Goal: Information Seeking & Learning: Learn about a topic

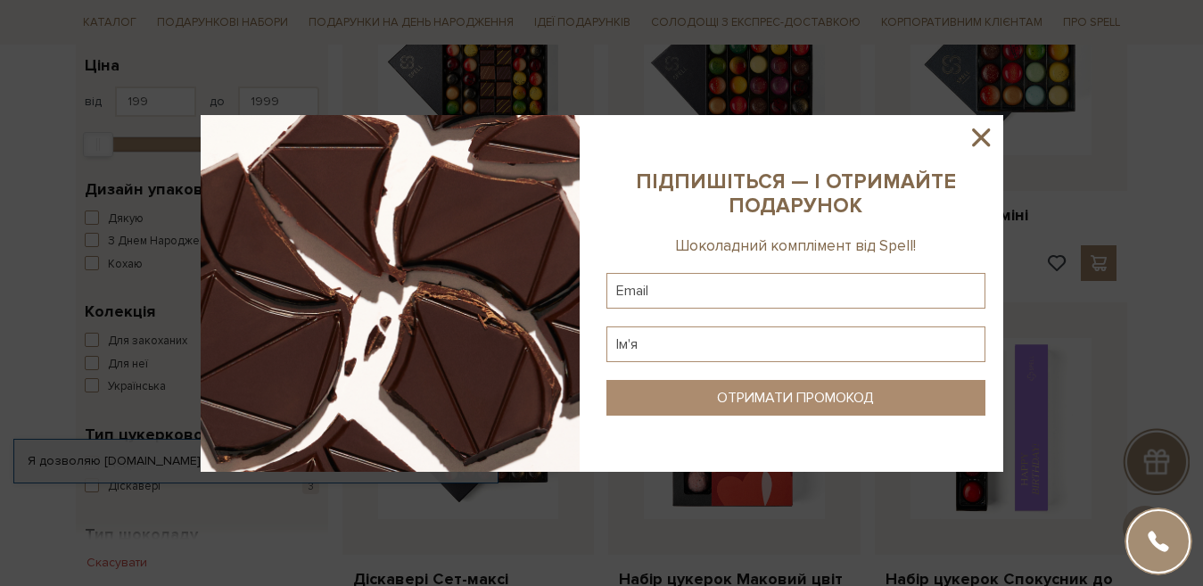
click at [967, 140] on icon at bounding box center [981, 137] width 30 height 30
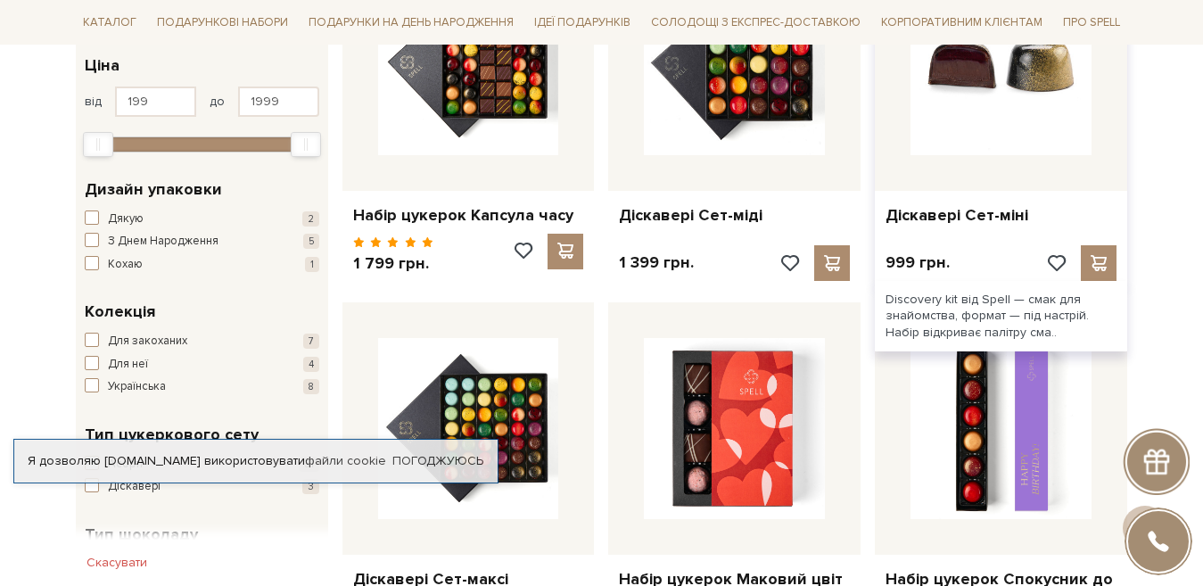
click at [972, 132] on img at bounding box center [1001, 64] width 181 height 181
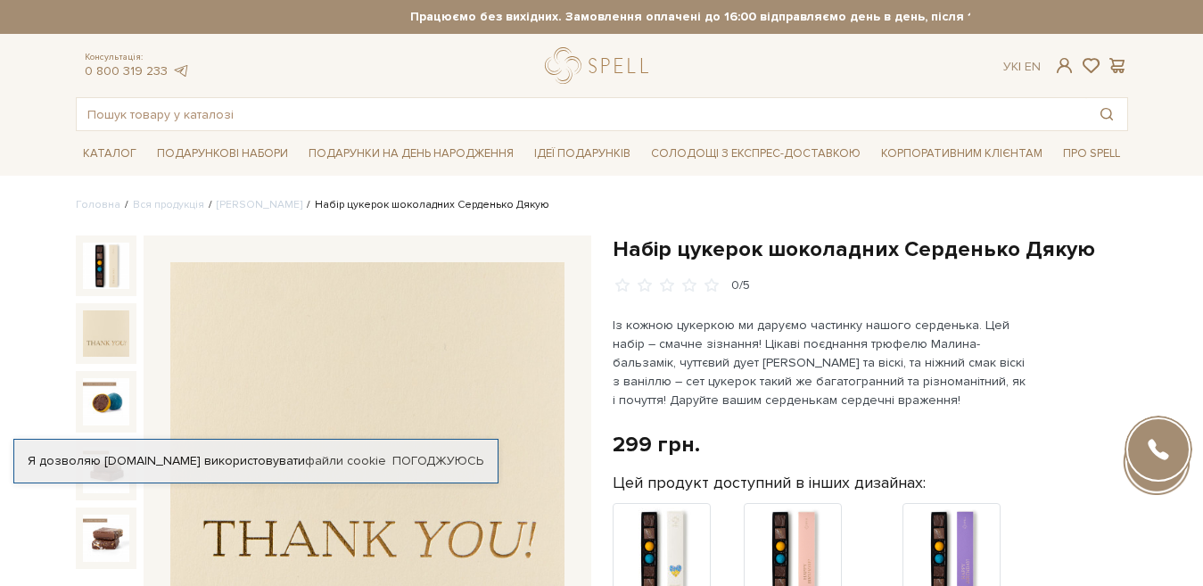
click at [102, 343] on img at bounding box center [106, 333] width 46 height 46
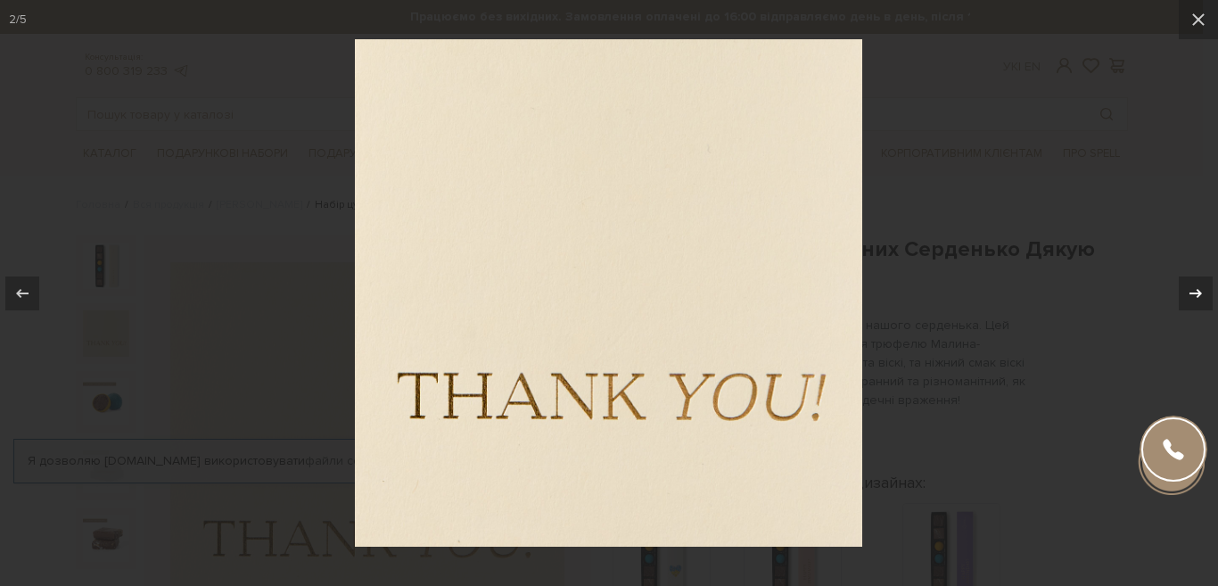
click at [1184, 298] on div at bounding box center [1196, 293] width 34 height 34
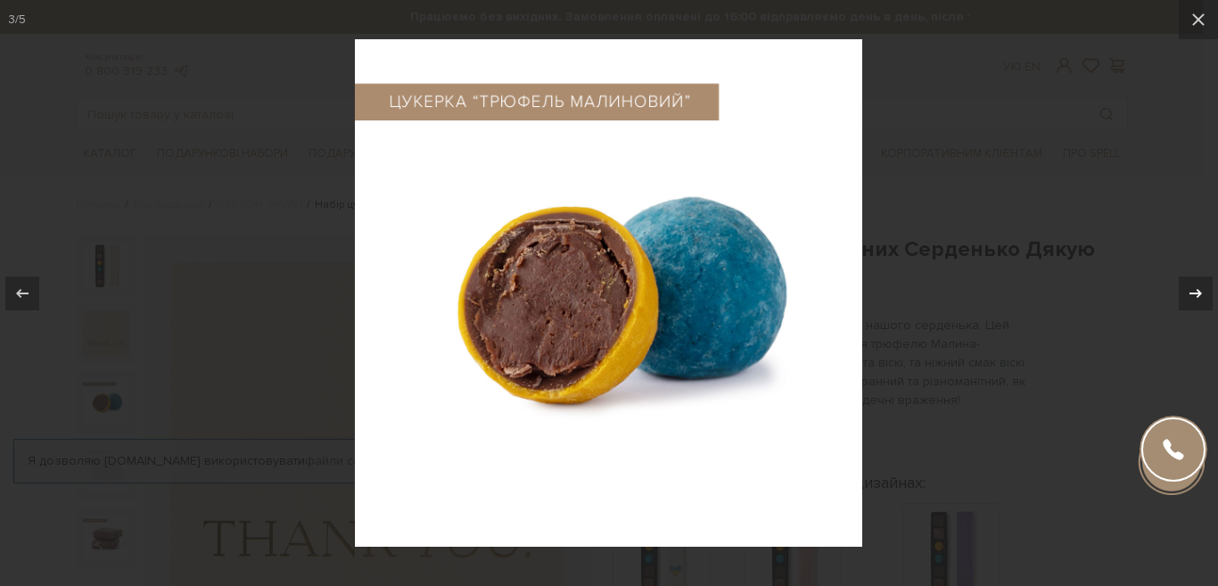
click at [1195, 295] on icon at bounding box center [1195, 293] width 21 height 21
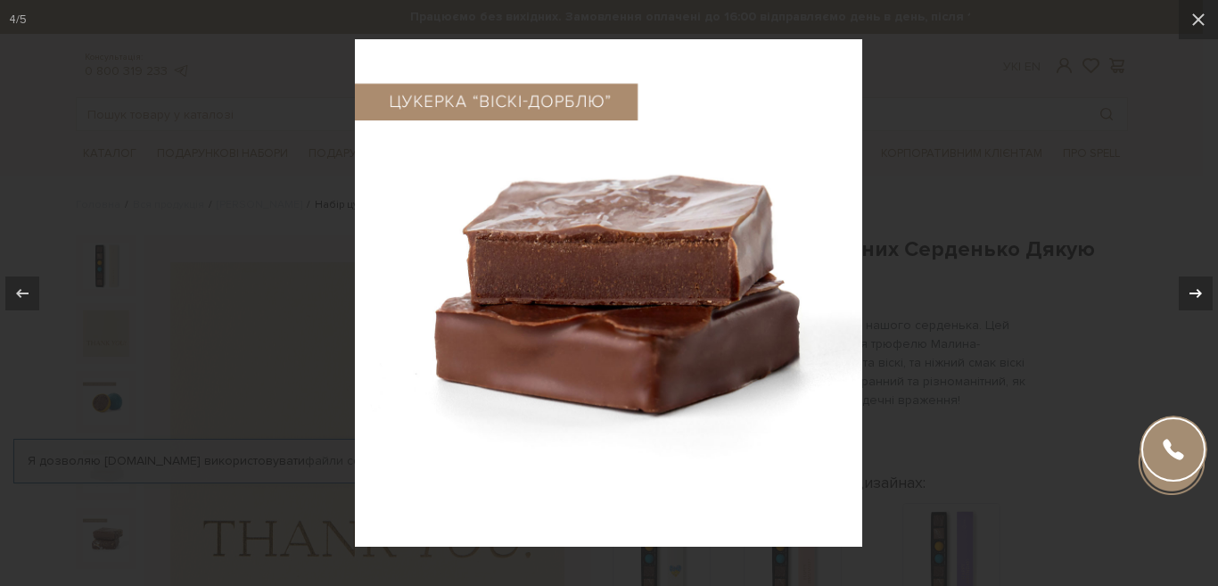
click at [1202, 292] on div at bounding box center [1196, 293] width 34 height 34
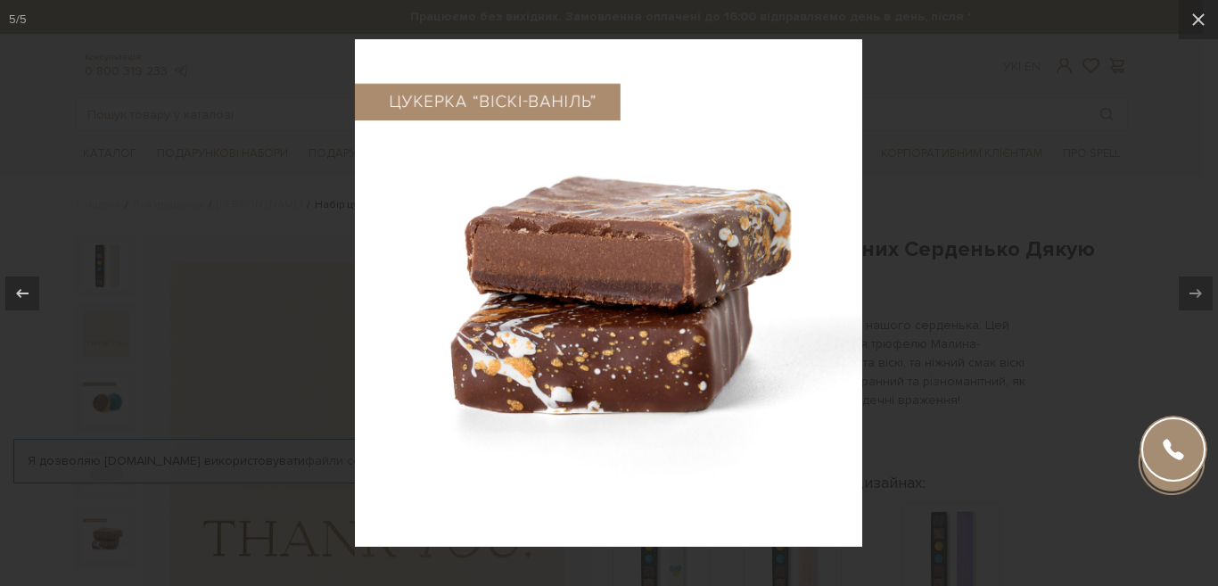
click at [1202, 292] on div at bounding box center [1196, 293] width 34 height 34
click at [1110, 267] on div at bounding box center [609, 293] width 1218 height 586
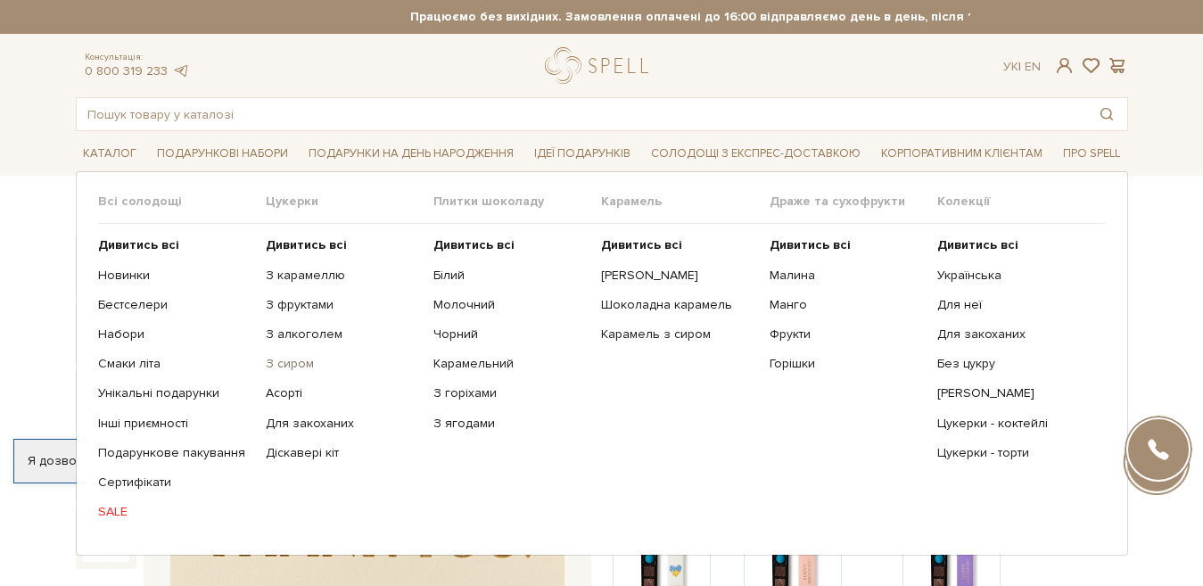
click at [291, 365] on link "З сиром" at bounding box center [343, 364] width 154 height 16
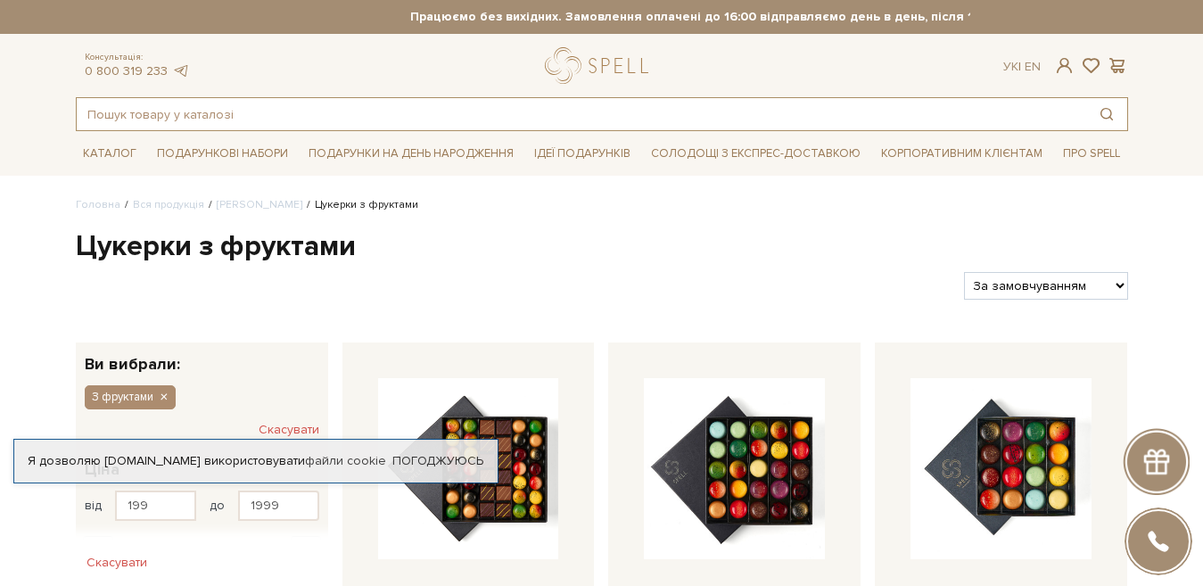
click at [507, 121] on input "text" at bounding box center [582, 114] width 1010 height 32
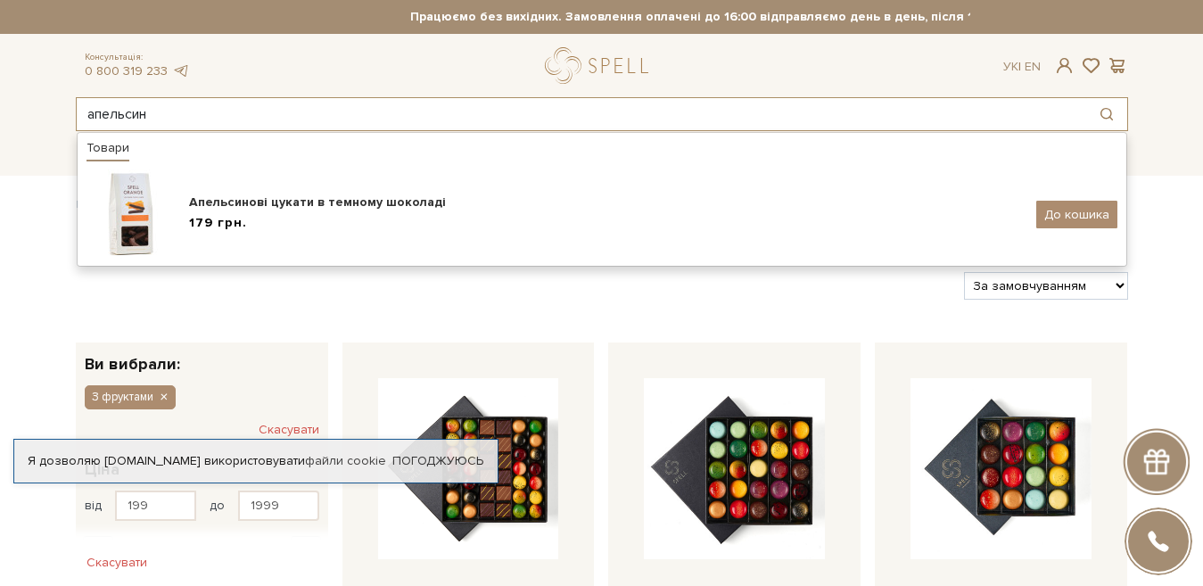
type input "апельсин"
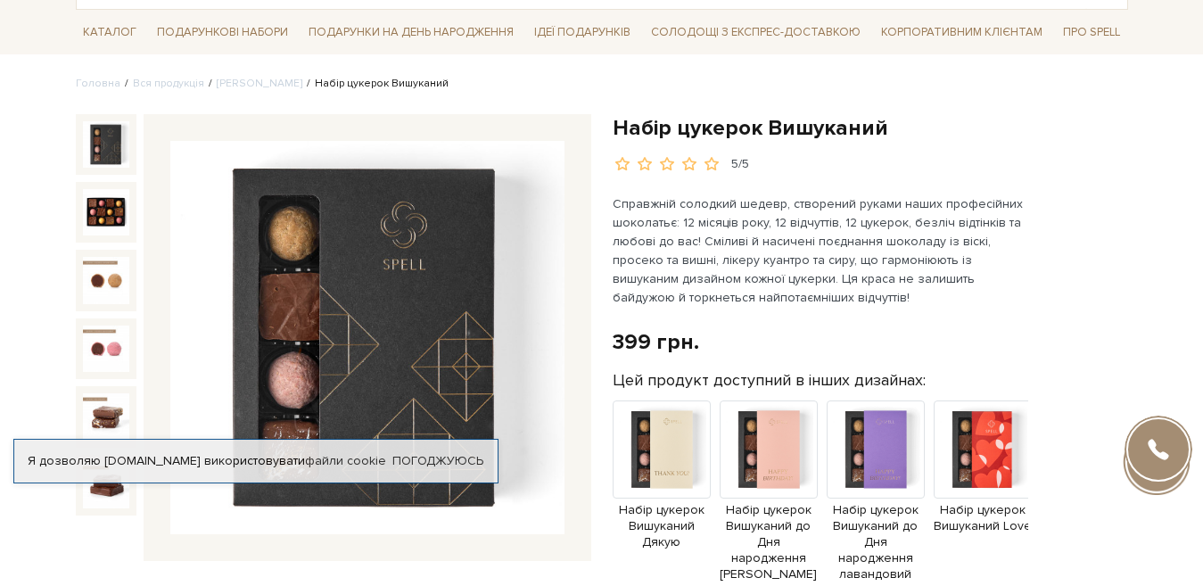
click at [297, 270] on img at bounding box center [367, 338] width 394 height 394
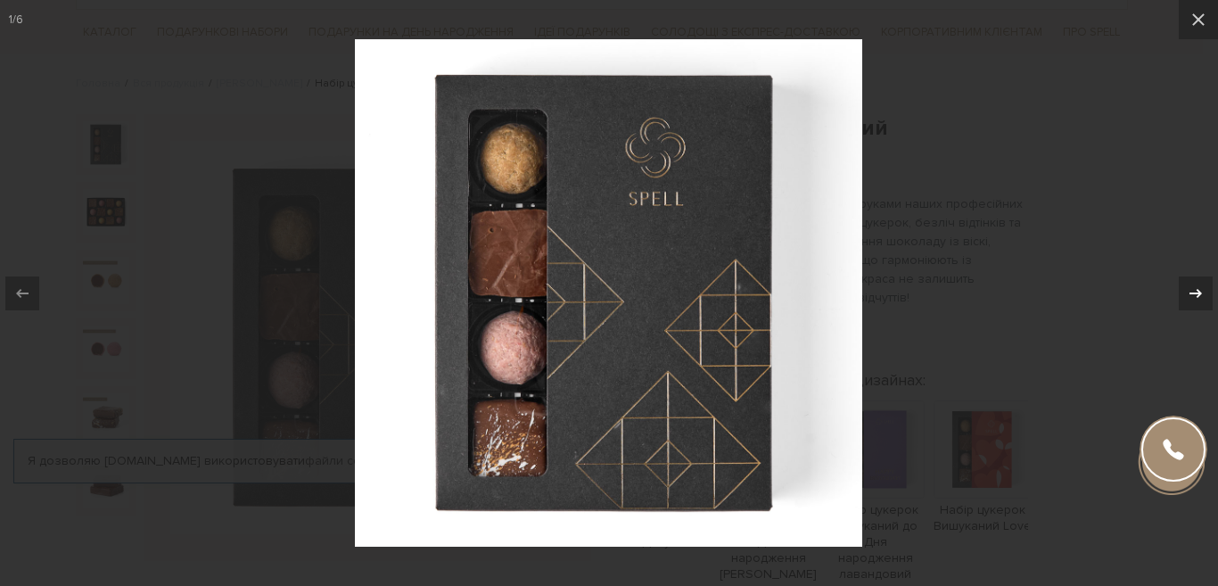
click at [1196, 294] on icon at bounding box center [1195, 293] width 21 height 21
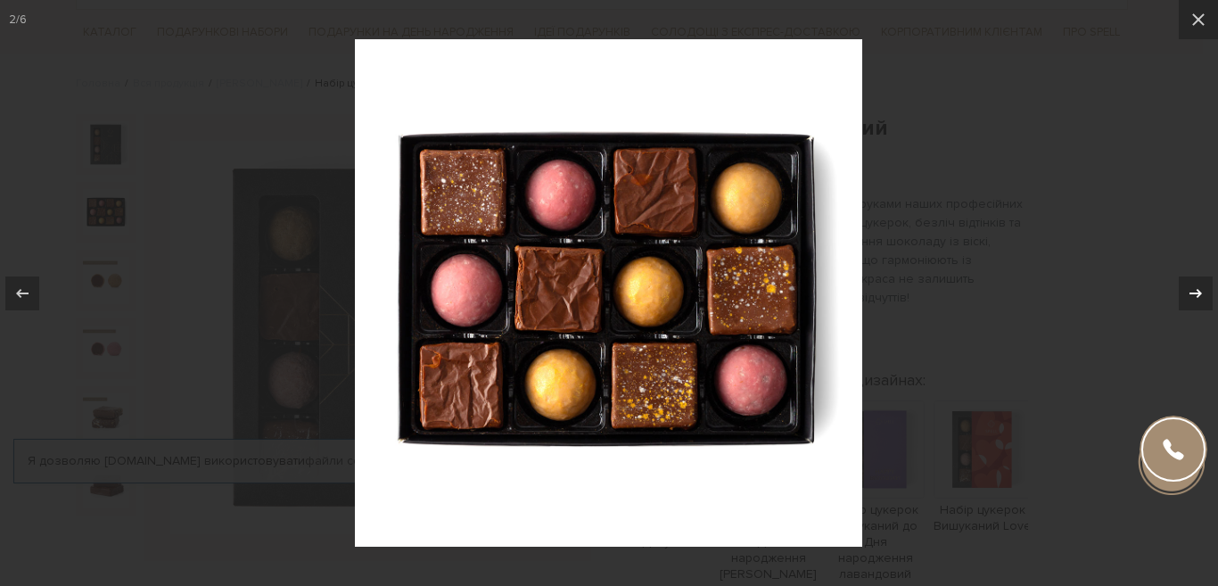
click at [1196, 294] on icon at bounding box center [1195, 293] width 21 height 21
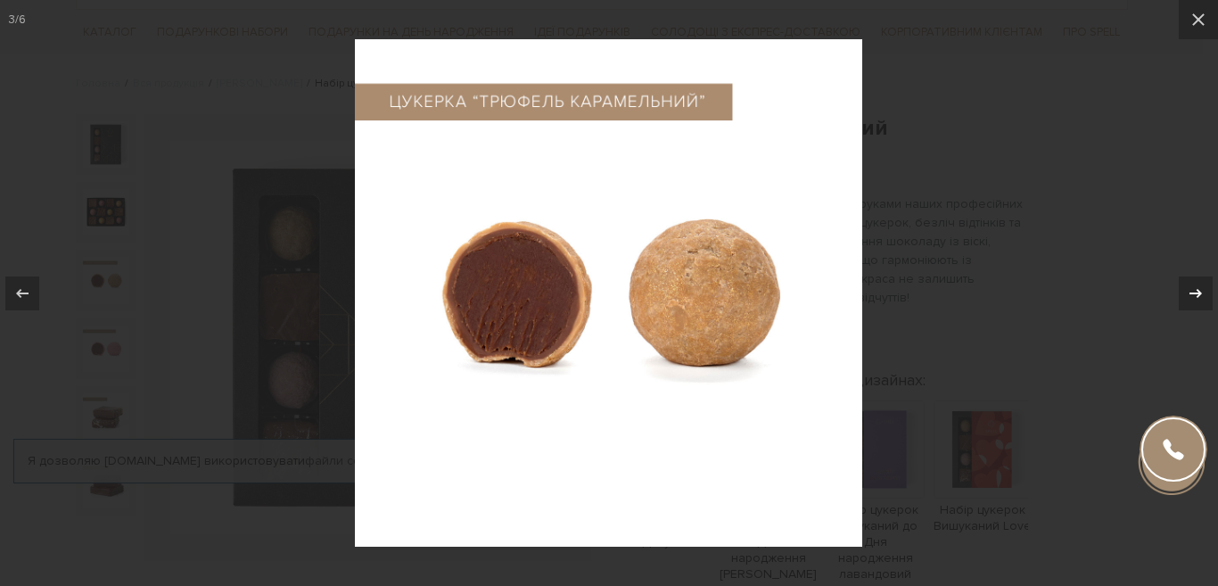
click at [1196, 294] on icon at bounding box center [1195, 293] width 21 height 21
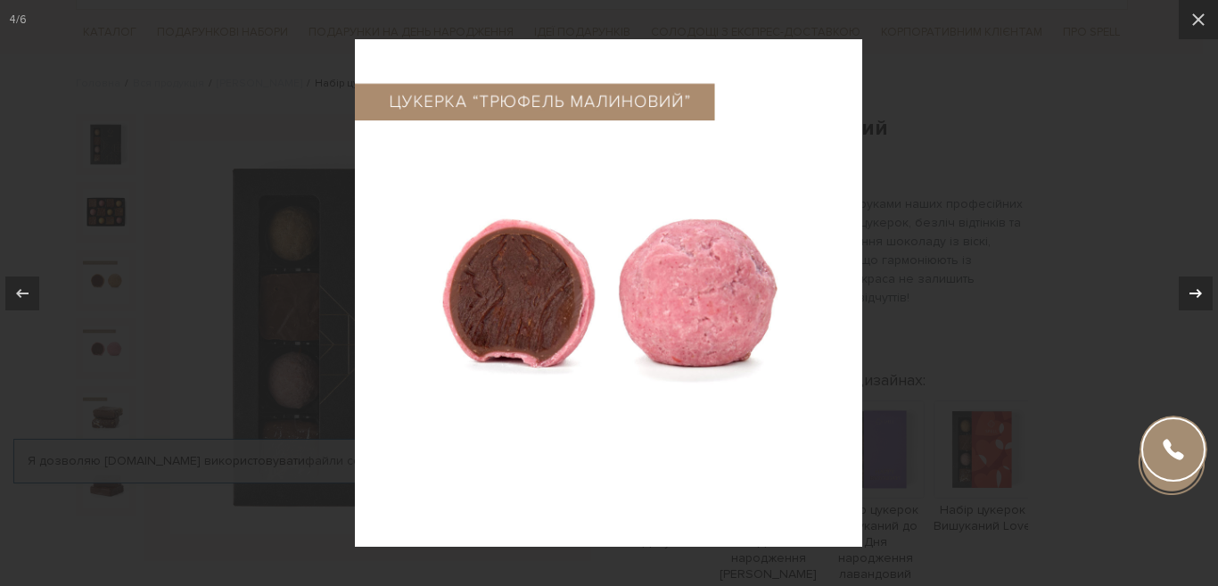
click at [1202, 285] on icon at bounding box center [1195, 293] width 21 height 21
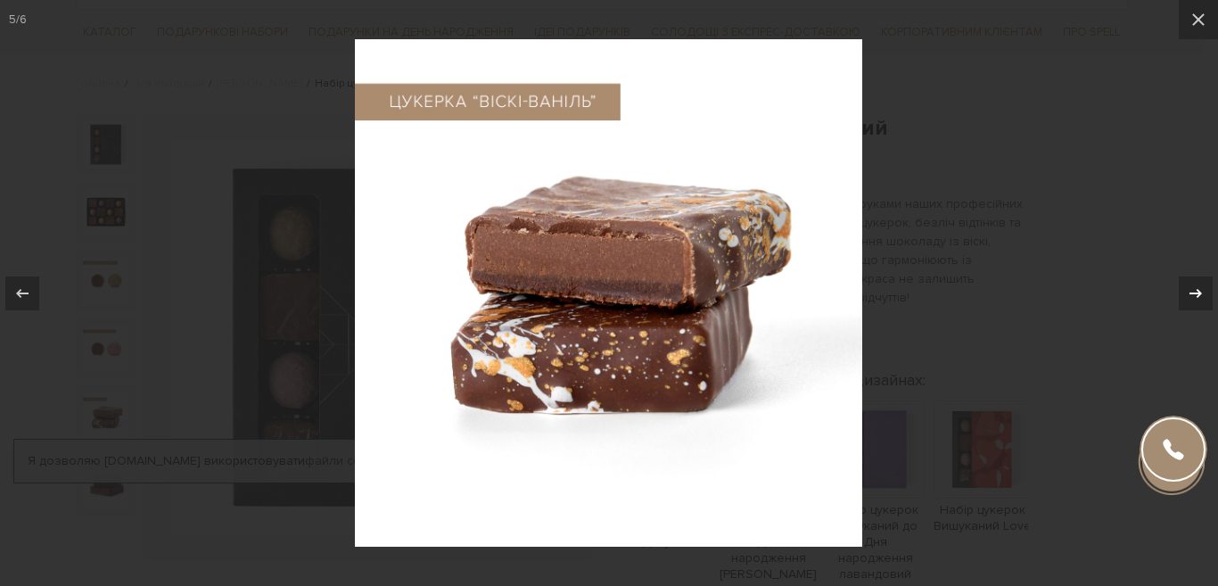
click at [1202, 285] on icon at bounding box center [1195, 293] width 21 height 21
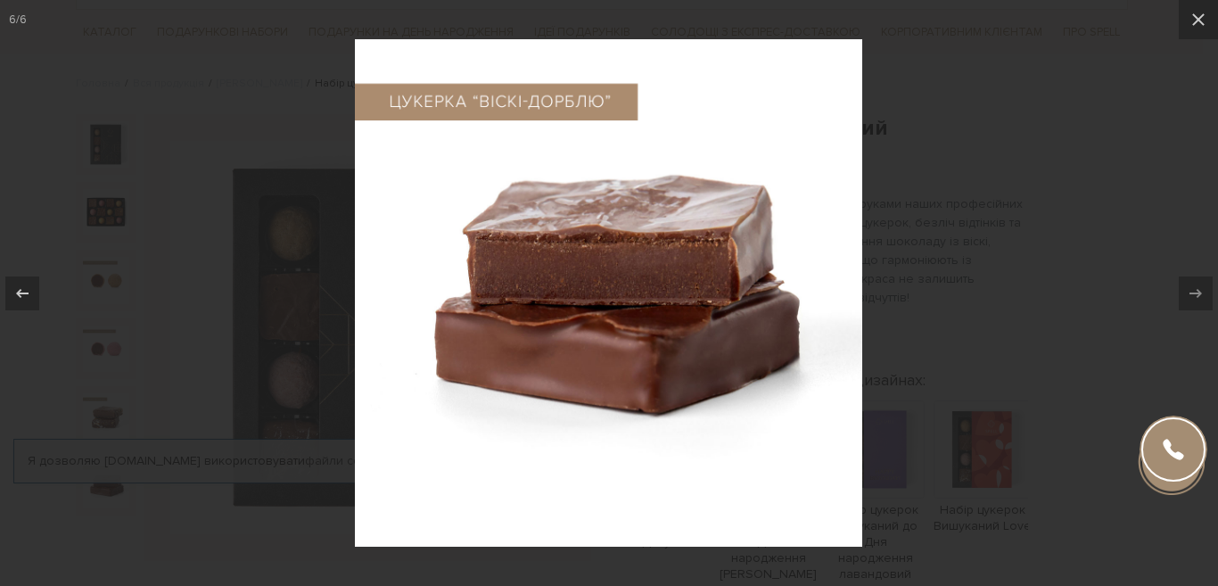
click at [1202, 285] on icon at bounding box center [1195, 293] width 21 height 21
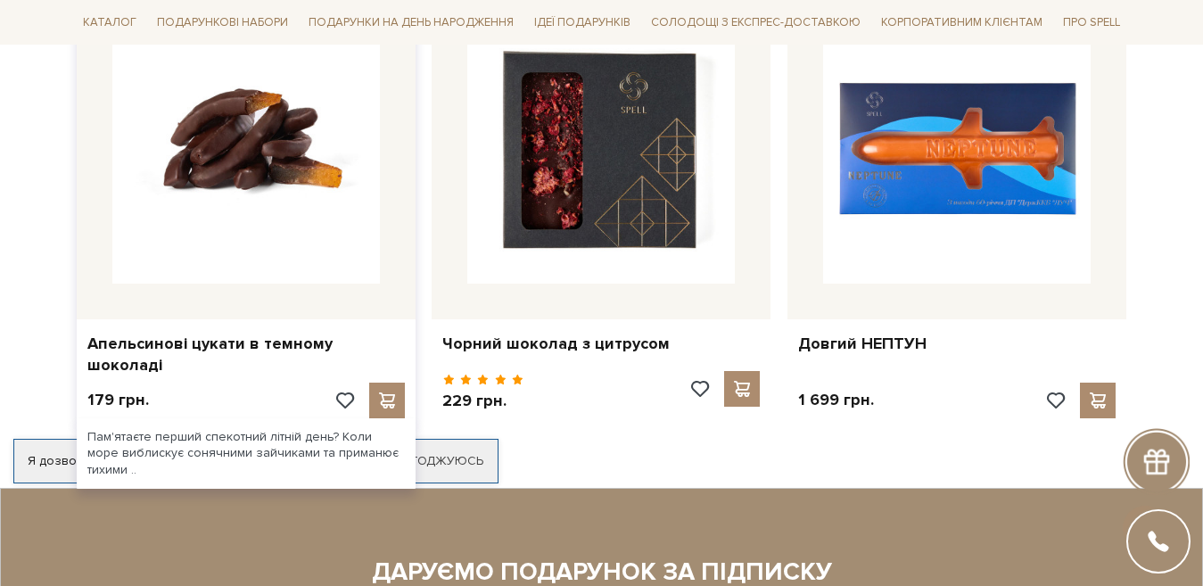
click at [250, 160] on img at bounding box center [246, 150] width 268 height 268
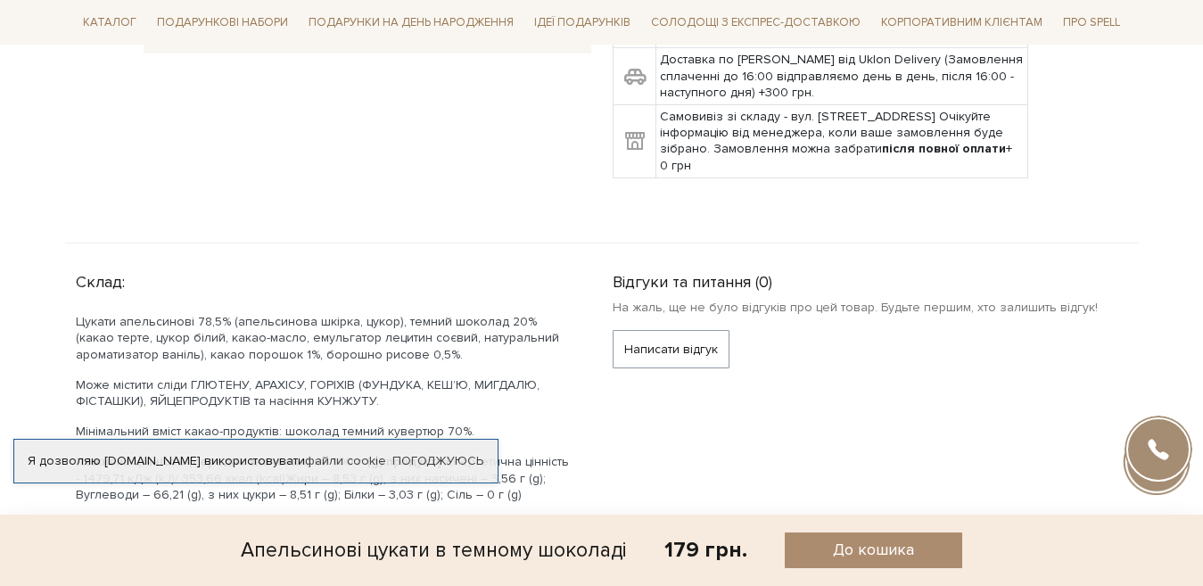
scroll to position [722, 0]
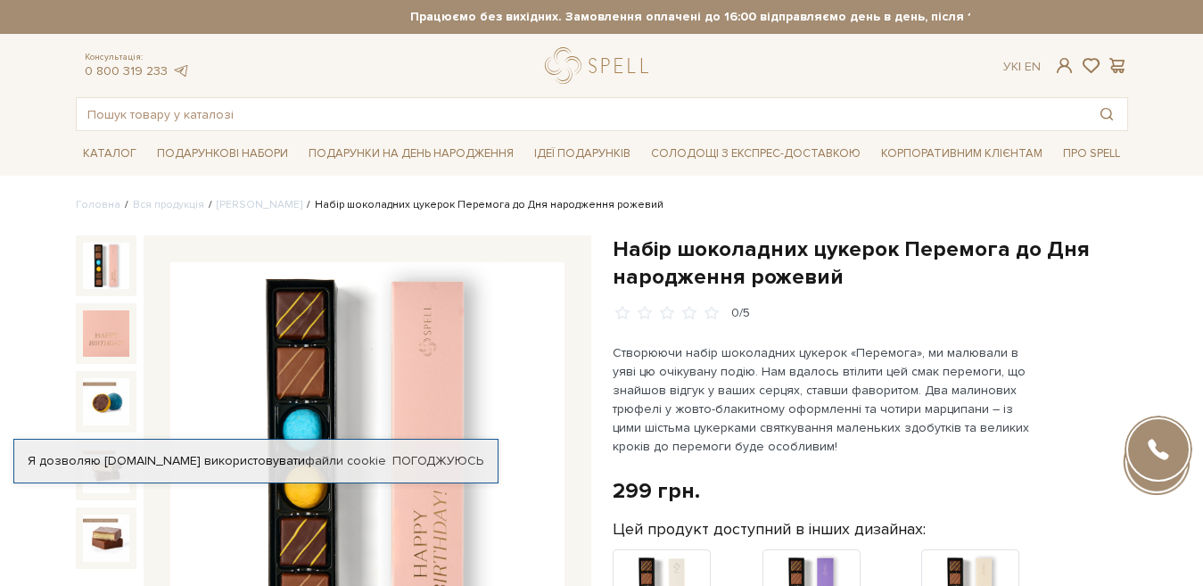
click at [326, 347] on img at bounding box center [367, 459] width 394 height 394
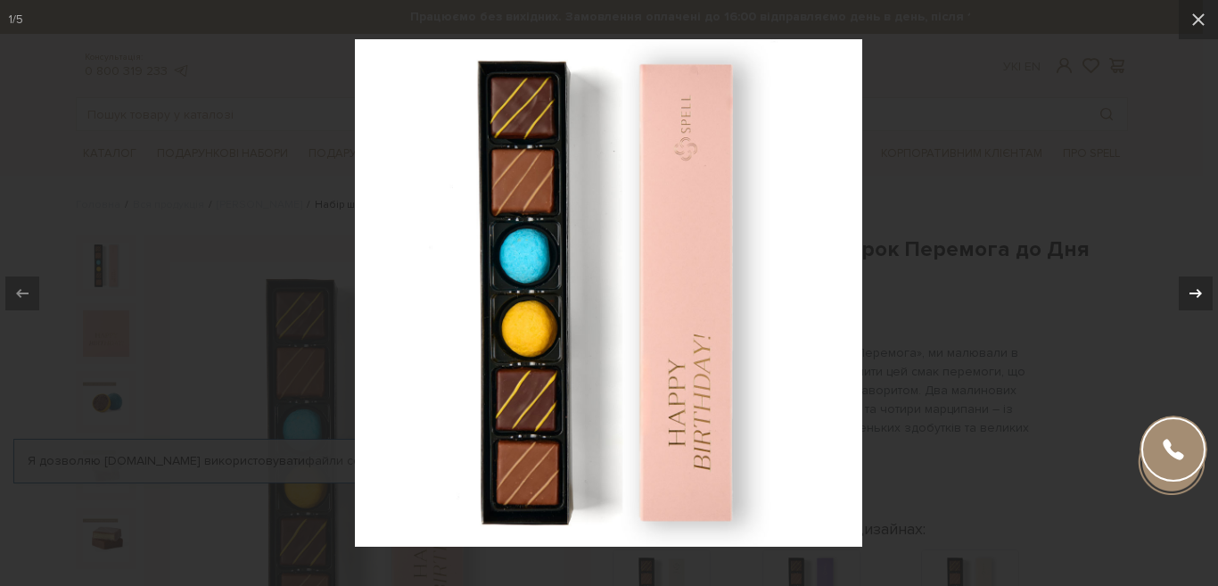
click at [1198, 298] on icon at bounding box center [1195, 293] width 21 height 21
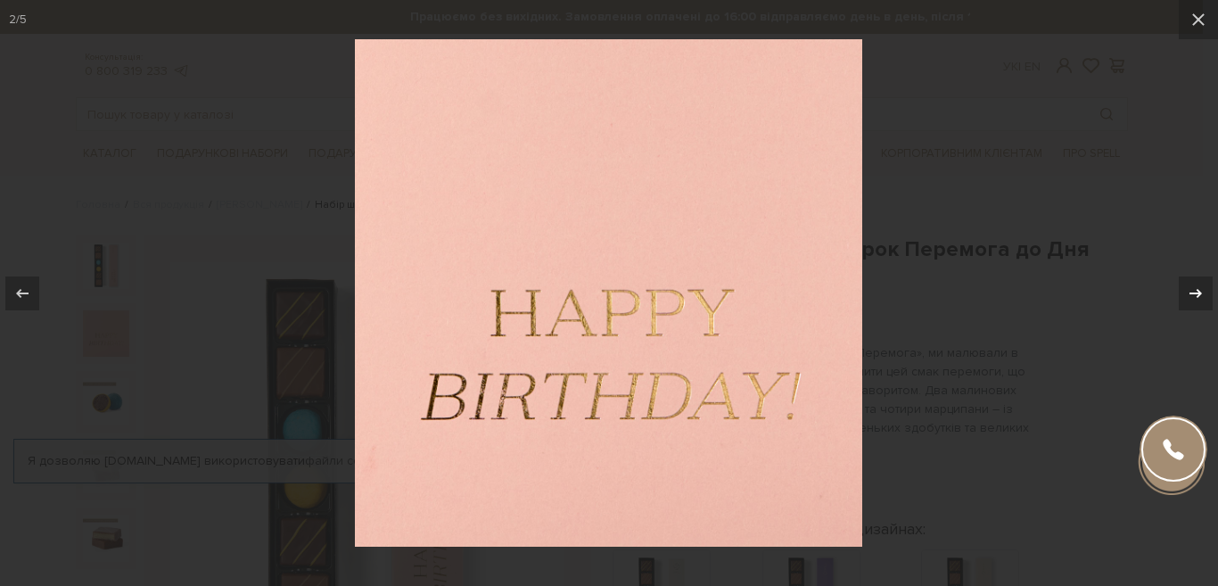
click at [1198, 293] on icon at bounding box center [1196, 292] width 12 height 9
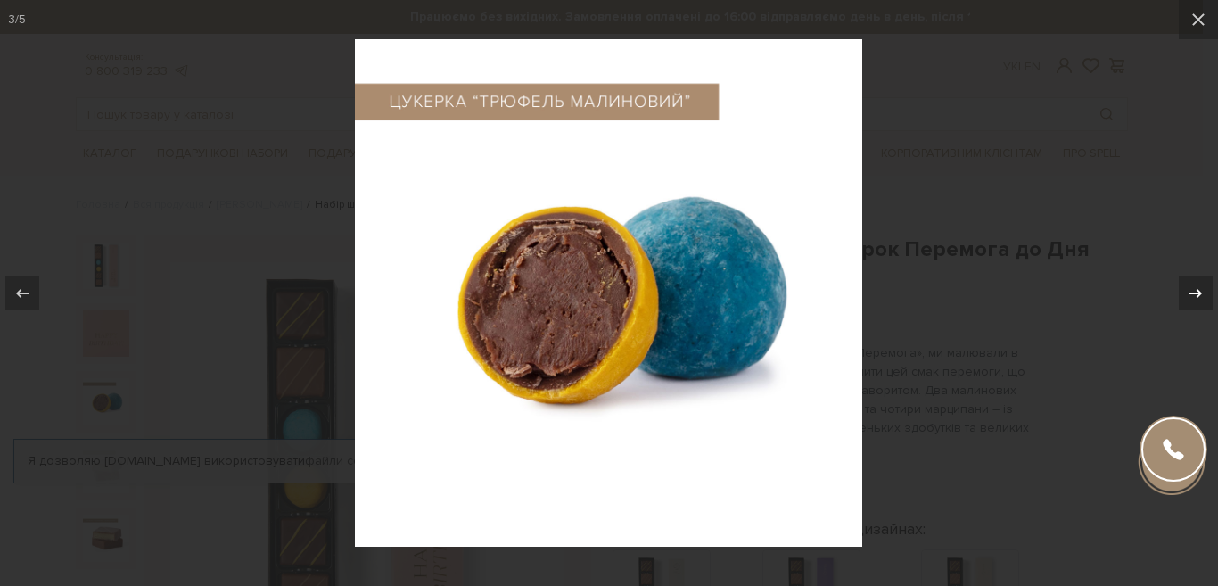
click at [1198, 293] on icon at bounding box center [1196, 292] width 12 height 9
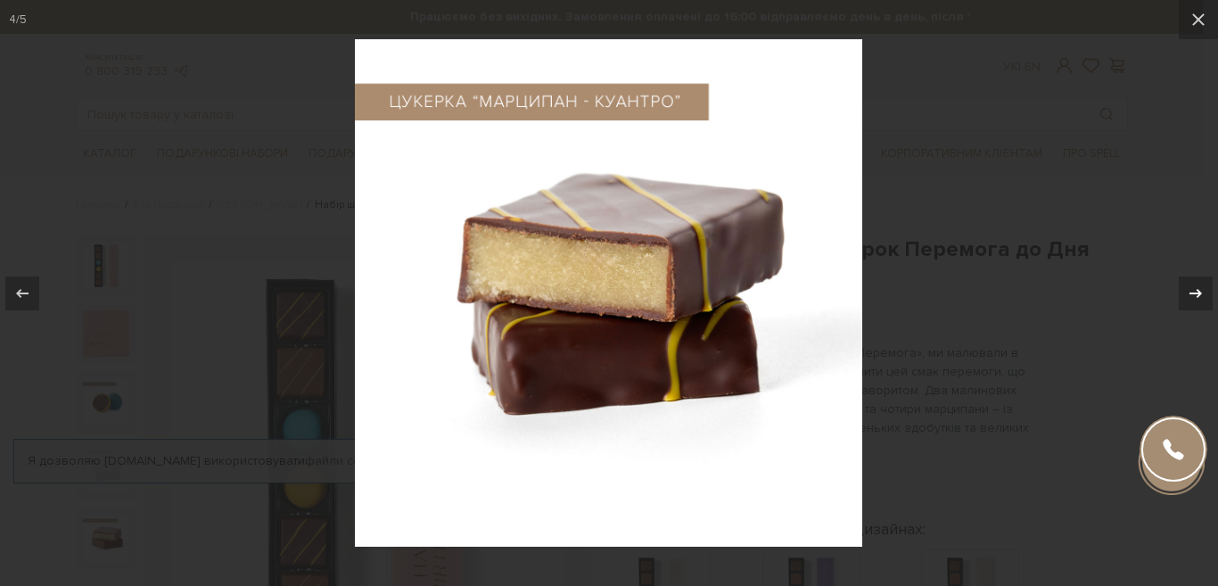
click at [1198, 293] on icon at bounding box center [1196, 292] width 12 height 9
